Goal: Information Seeking & Learning: Learn about a topic

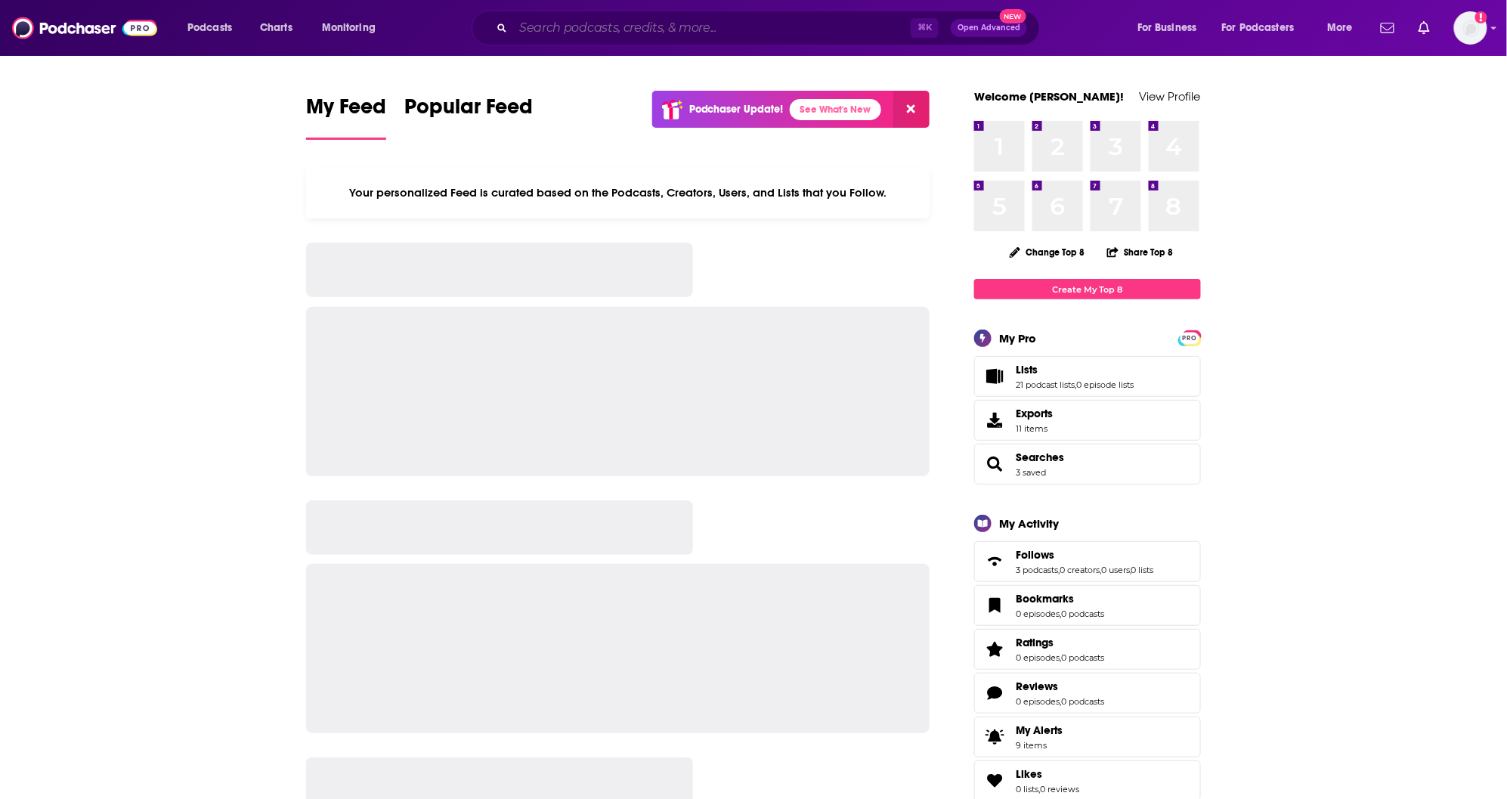
click at [534, 31] on input "Search podcasts, credits, & more..." at bounding box center [712, 28] width 398 height 24
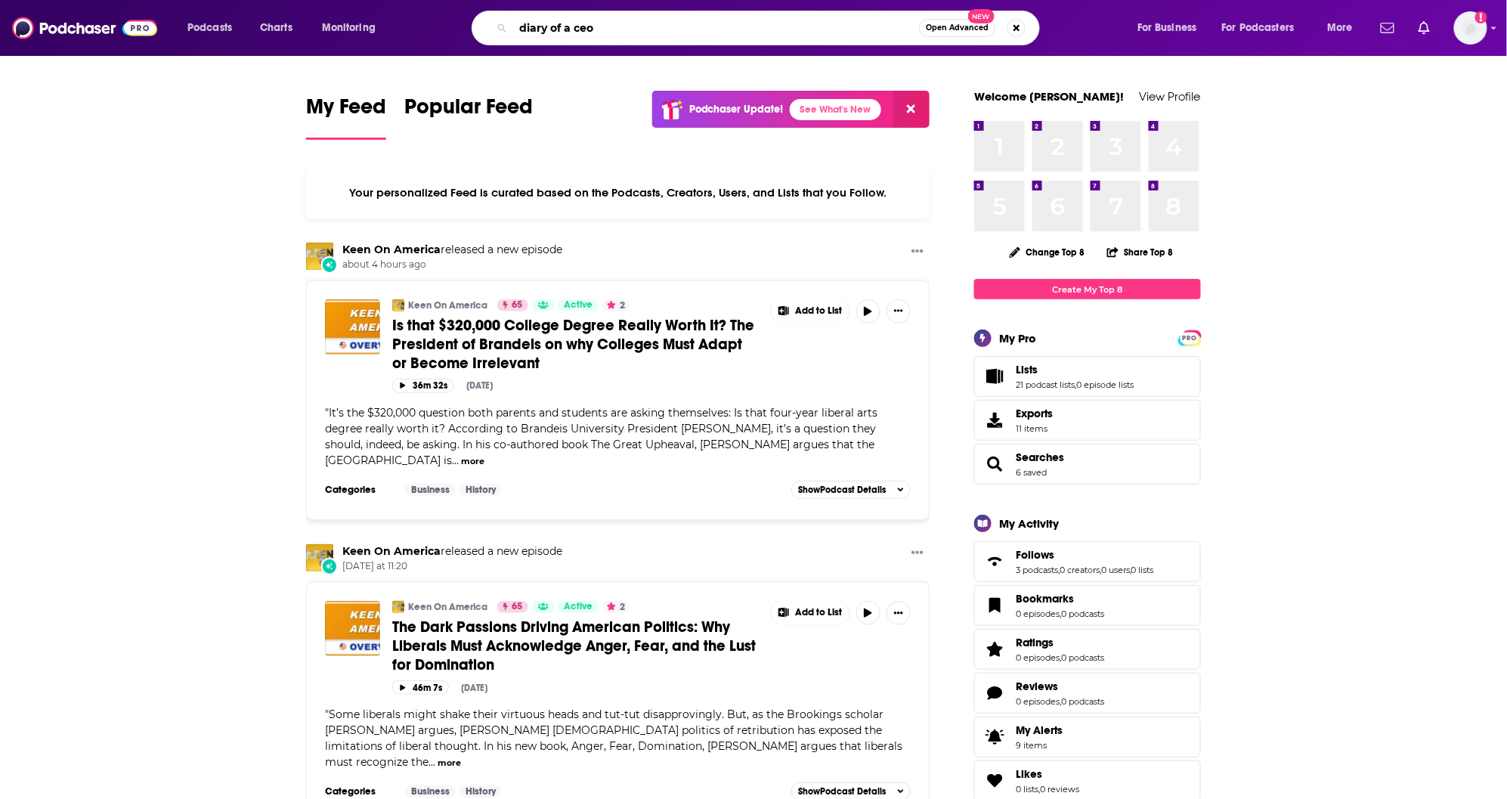
type input "diary of a ceo"
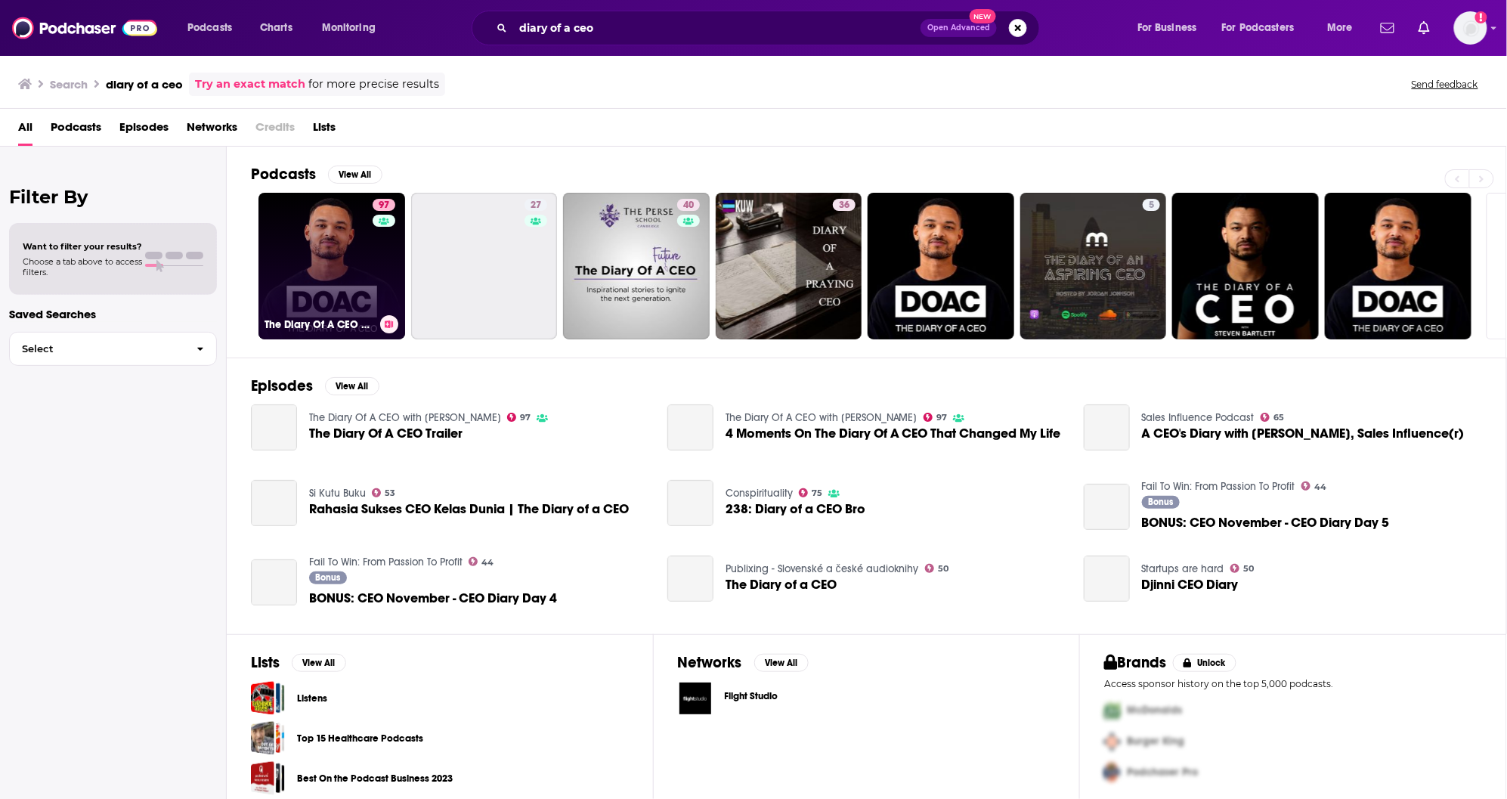
click at [335, 275] on link "97 The Diary Of A CEO with [PERSON_NAME]" at bounding box center [331, 266] width 147 height 147
